Goal: Check status: Check status

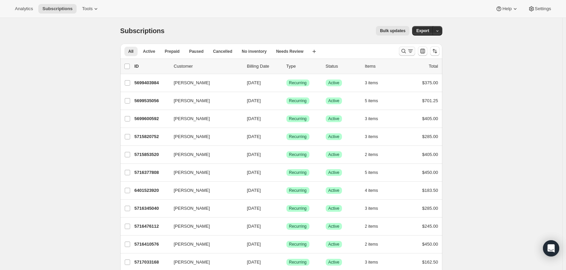
click at [409, 54] on icon "Search and filter results" at bounding box center [410, 51] width 7 height 7
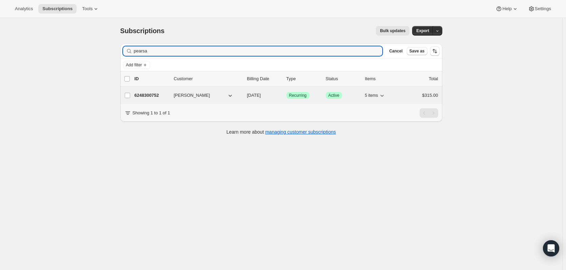
type input "pearsa"
click at [153, 96] on p "6248300752" at bounding box center [152, 95] width 34 height 7
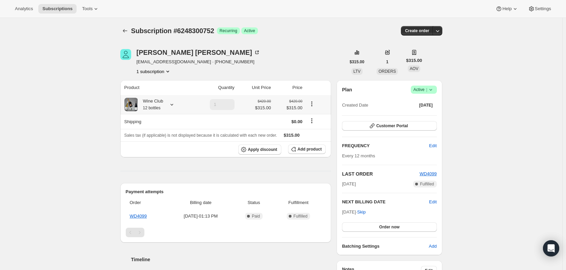
click at [172, 105] on icon at bounding box center [171, 105] width 3 height 2
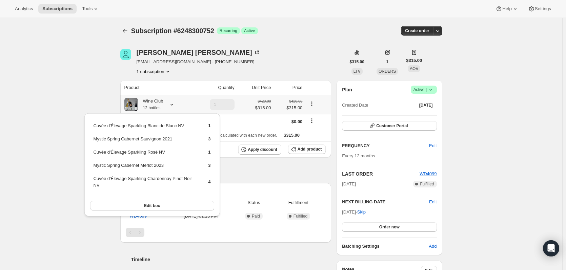
click at [108, 114] on div "Cuvée d'Élevage Sparkling Blanc de Blanc NV 1 Mystic Spring Cabernet Sauvignon …" at bounding box center [152, 165] width 136 height 103
click at [112, 103] on div "Subscription #6248300752. This page is ready Subscription #6248300752 Success R…" at bounding box center [281, 229] width 562 height 423
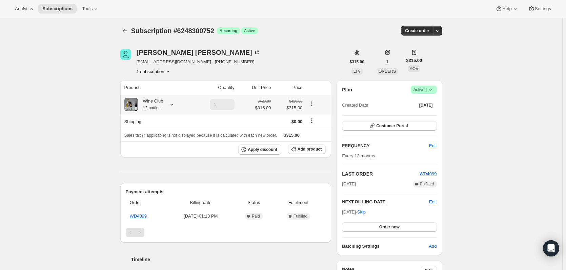
click at [174, 106] on icon at bounding box center [171, 104] width 7 height 7
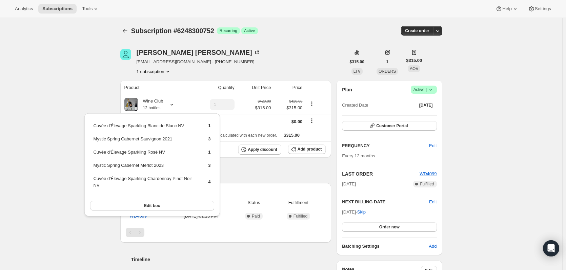
click at [36, 89] on div "Subscription #6248300752. This page is ready Subscription #6248300752 Success R…" at bounding box center [281, 229] width 562 height 423
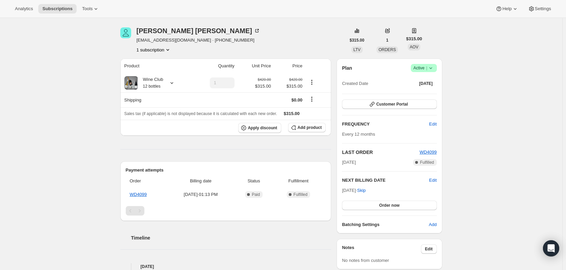
scroll to position [14, 0]
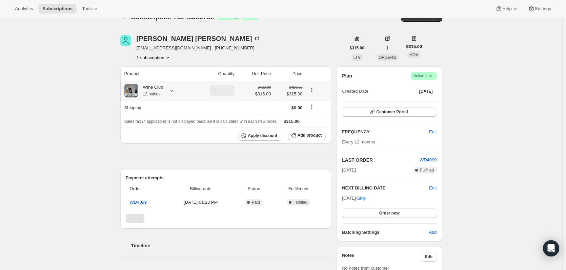
click at [173, 89] on icon at bounding box center [171, 90] width 7 height 7
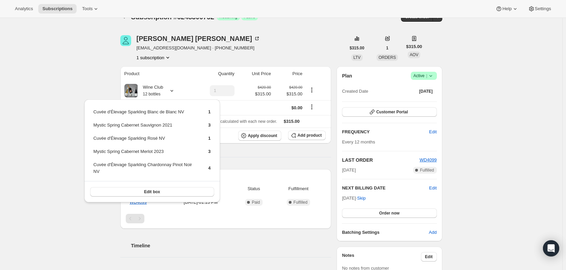
click at [92, 72] on div "Subscription #6248300752. This page is ready Subscription #6248300752 Success R…" at bounding box center [281, 215] width 562 height 423
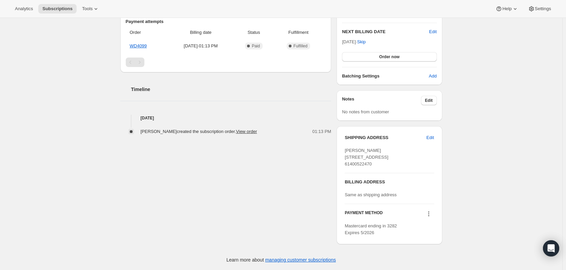
scroll to position [183, 0]
